Goal: Understand process/instructions: Learn how to perform a task or action

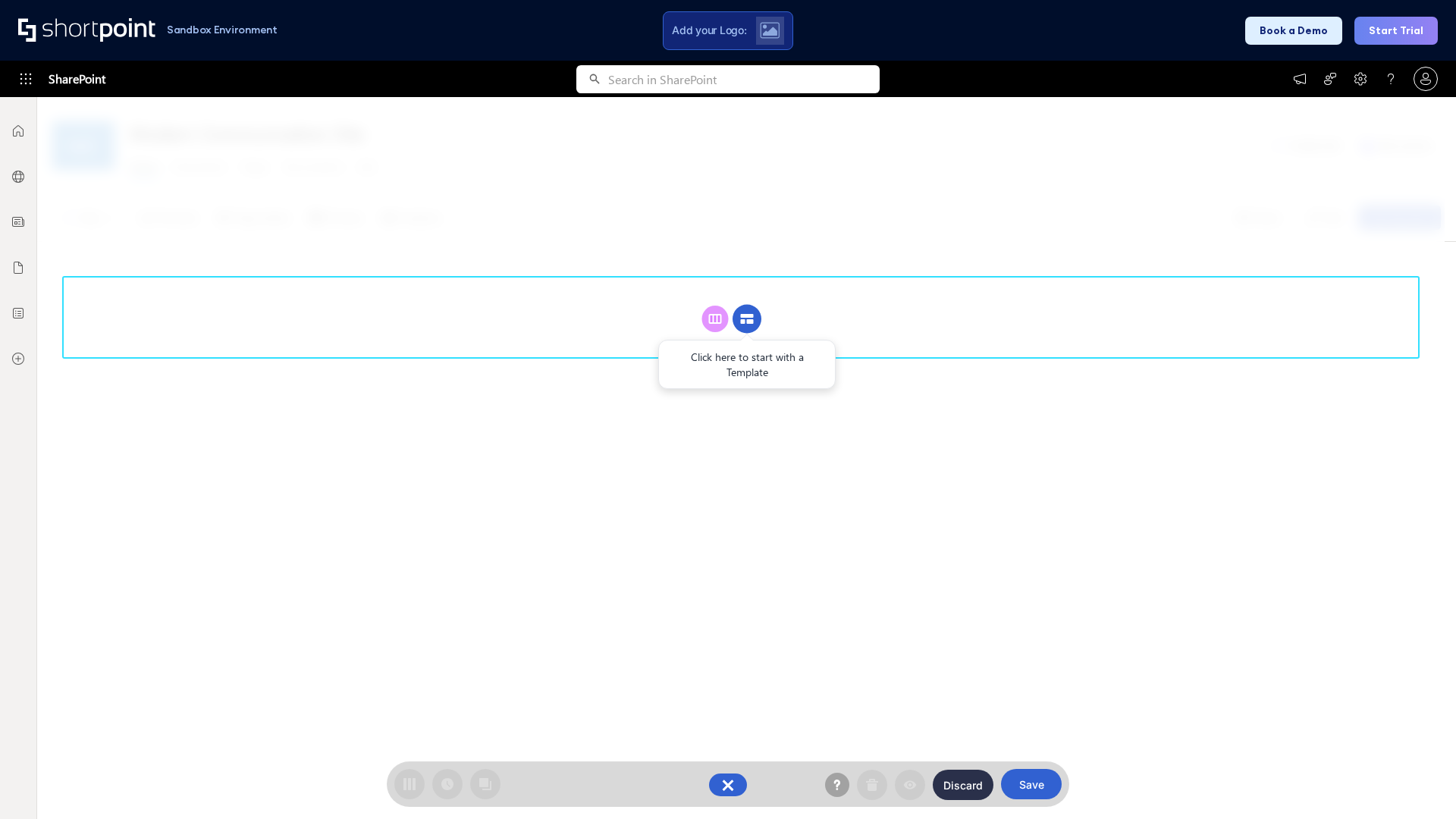
click at [747, 319] on circle at bounding box center [747, 320] width 29 height 29
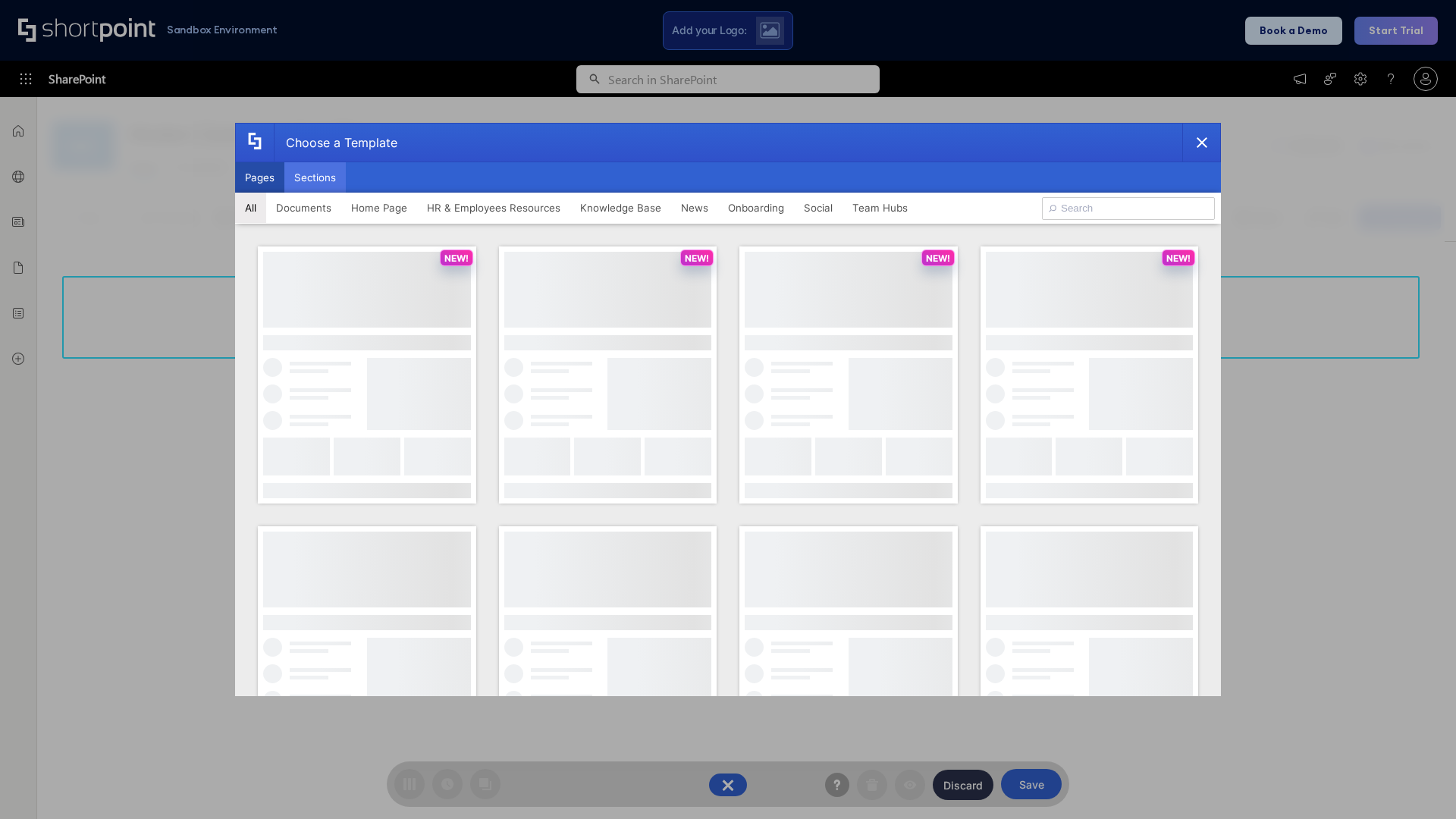
click at [315, 177] on button "Sections" at bounding box center [315, 177] width 61 height 31
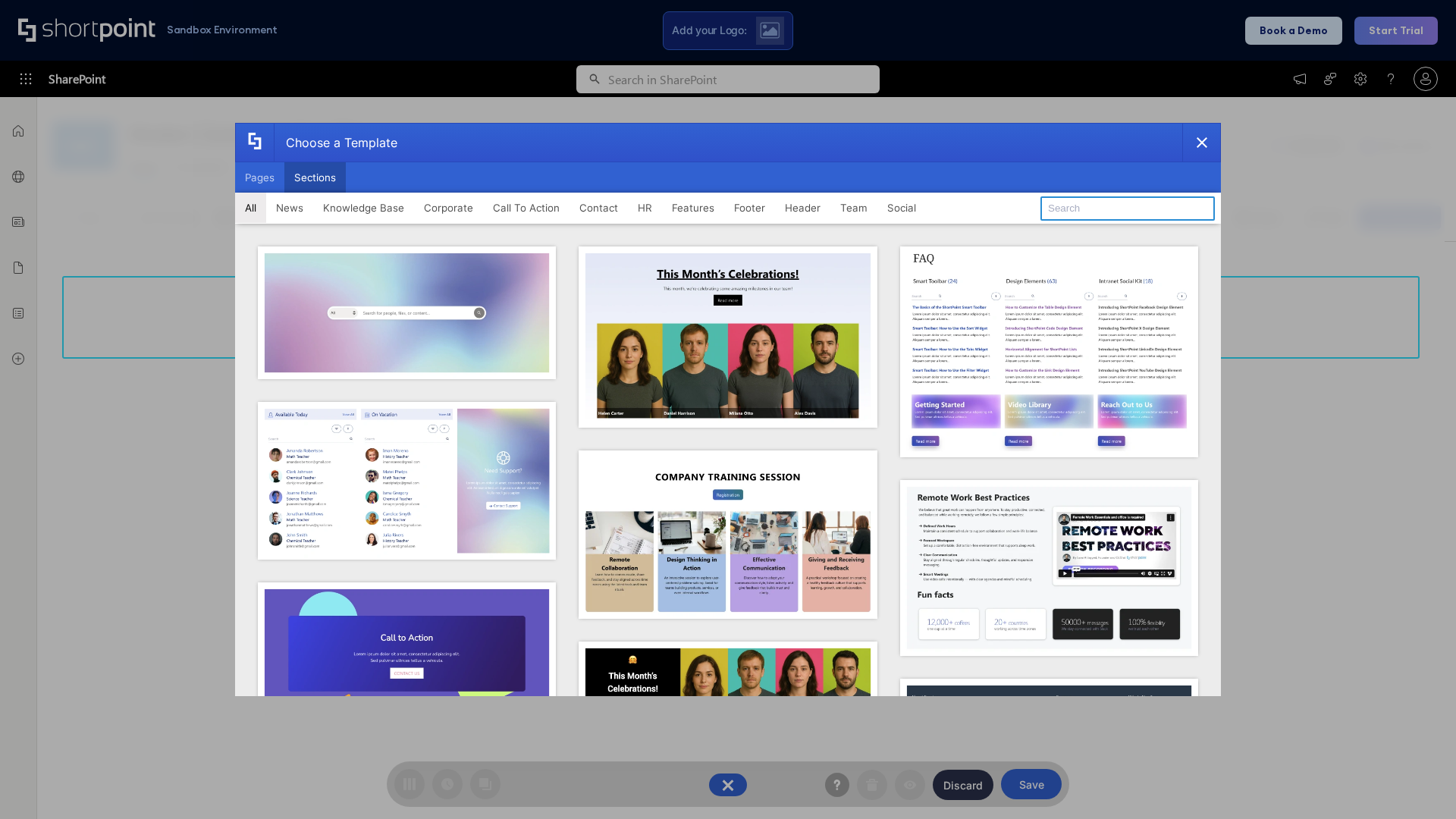
type input "Header 3"
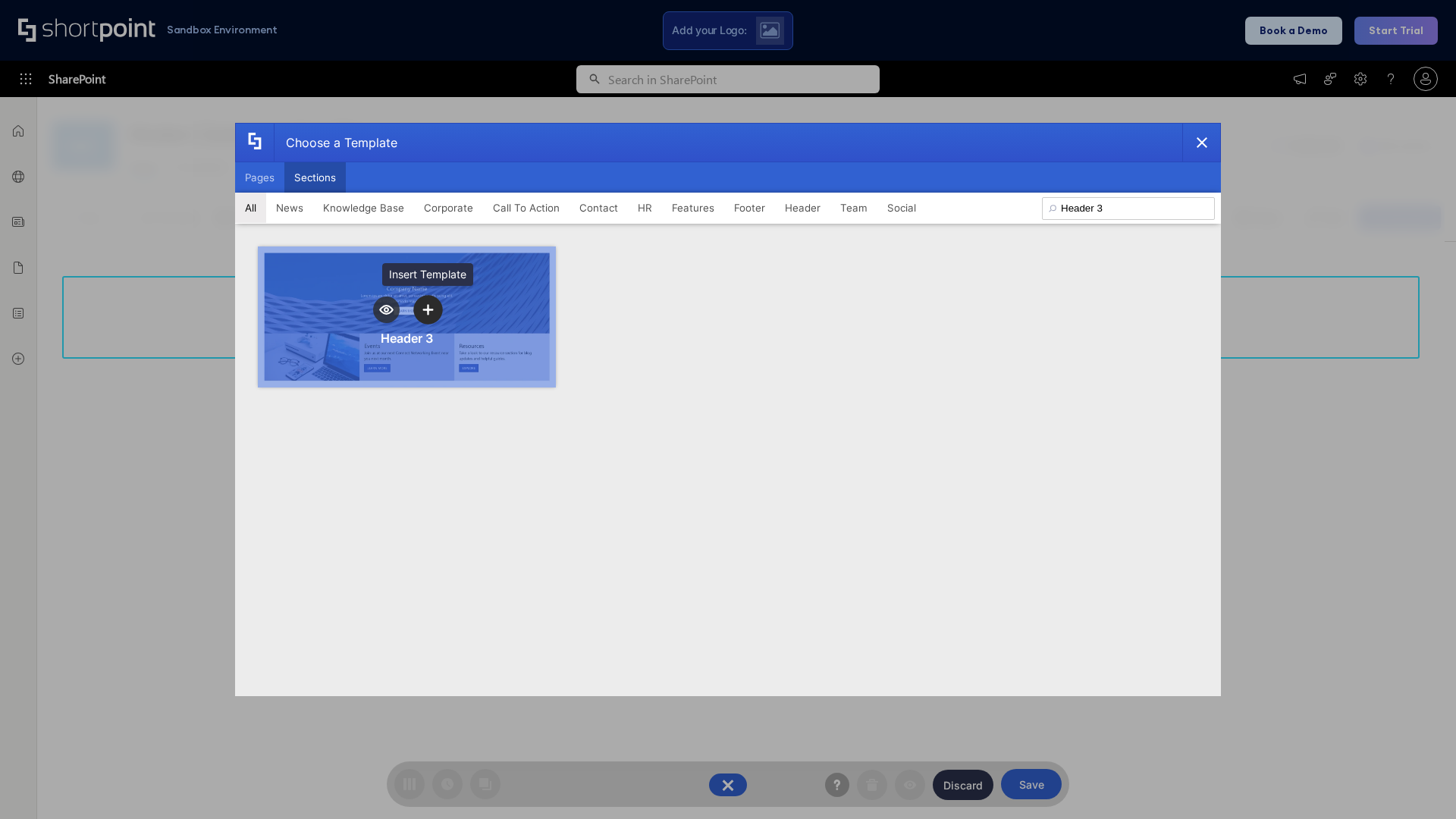
click at [427, 310] on icon "template selector" at bounding box center [428, 310] width 11 height 11
